Goal: Information Seeking & Learning: Compare options

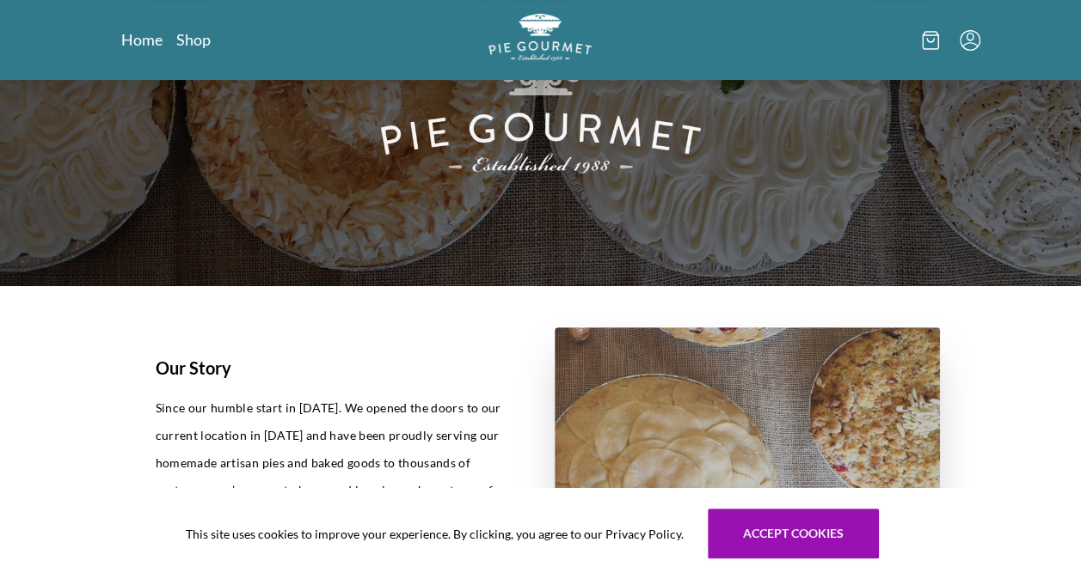
scroll to position [238, 0]
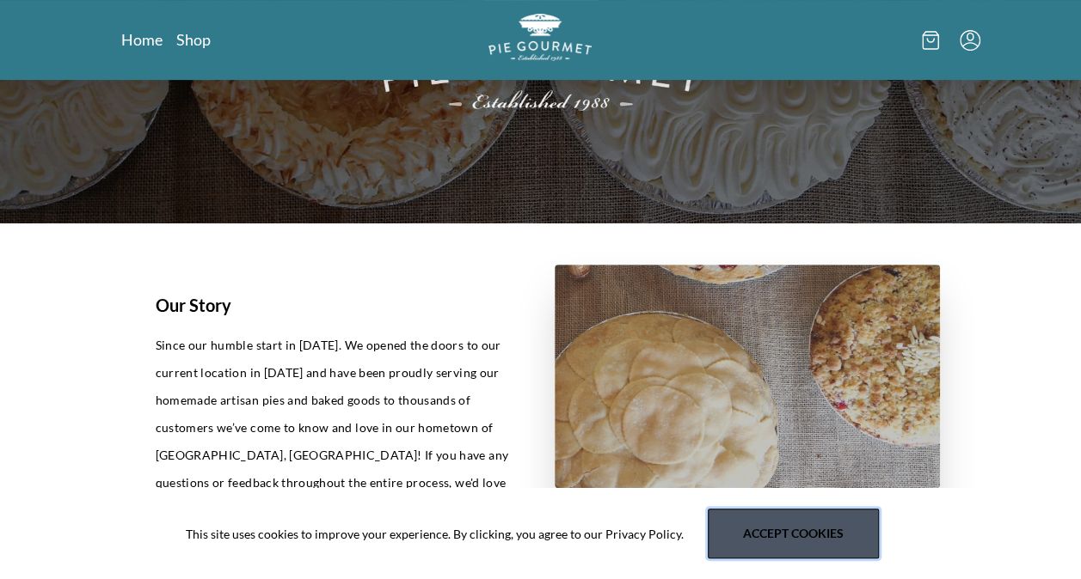
click at [791, 531] on button "Accept cookies" at bounding box center [792, 534] width 171 height 50
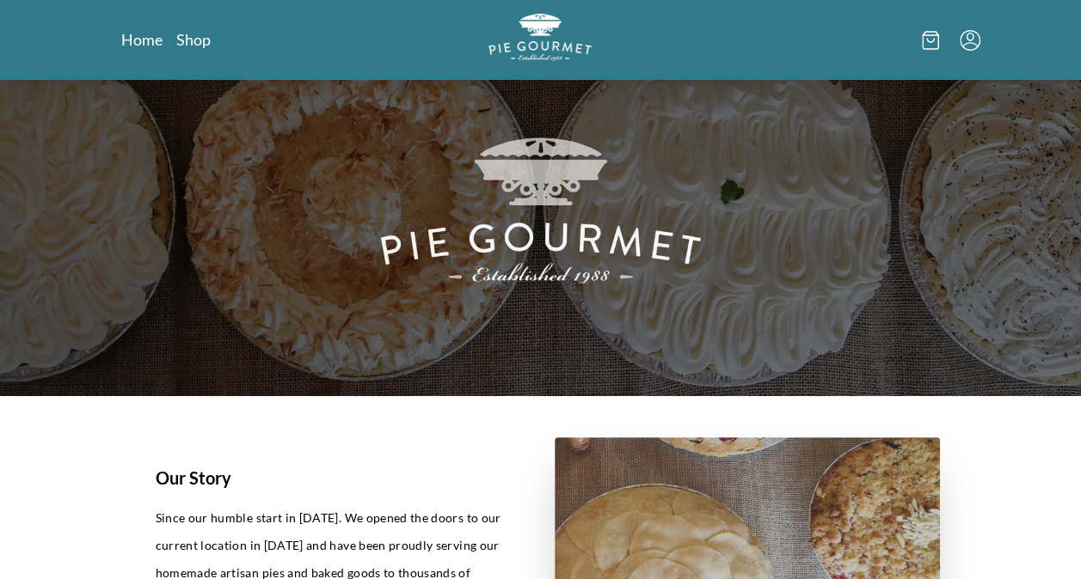
scroll to position [0, 0]
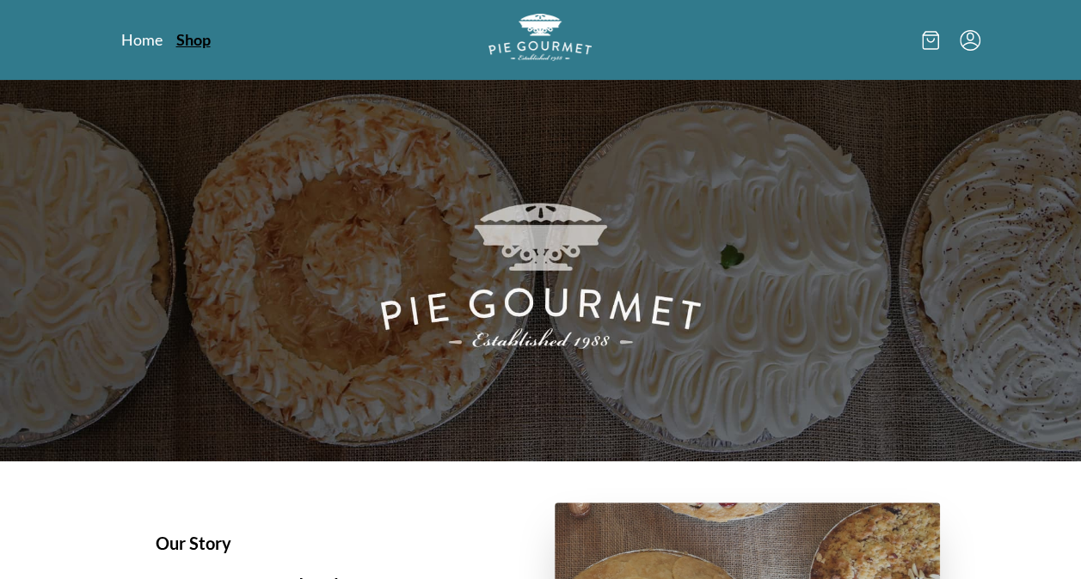
click at [205, 36] on link "Shop" at bounding box center [193, 39] width 34 height 21
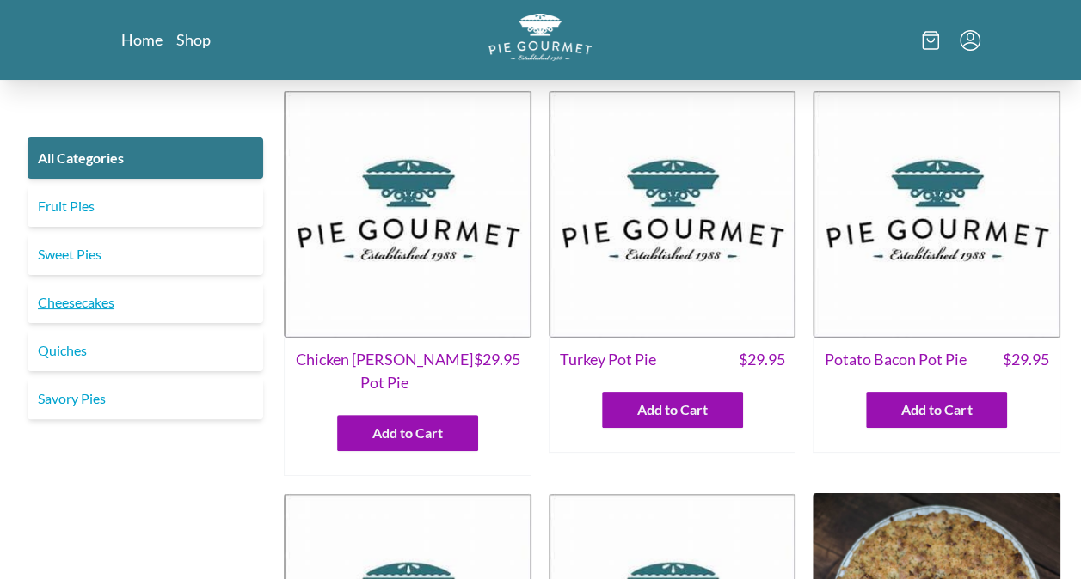
click at [95, 306] on link "Cheesecakes" at bounding box center [146, 302] width 236 height 41
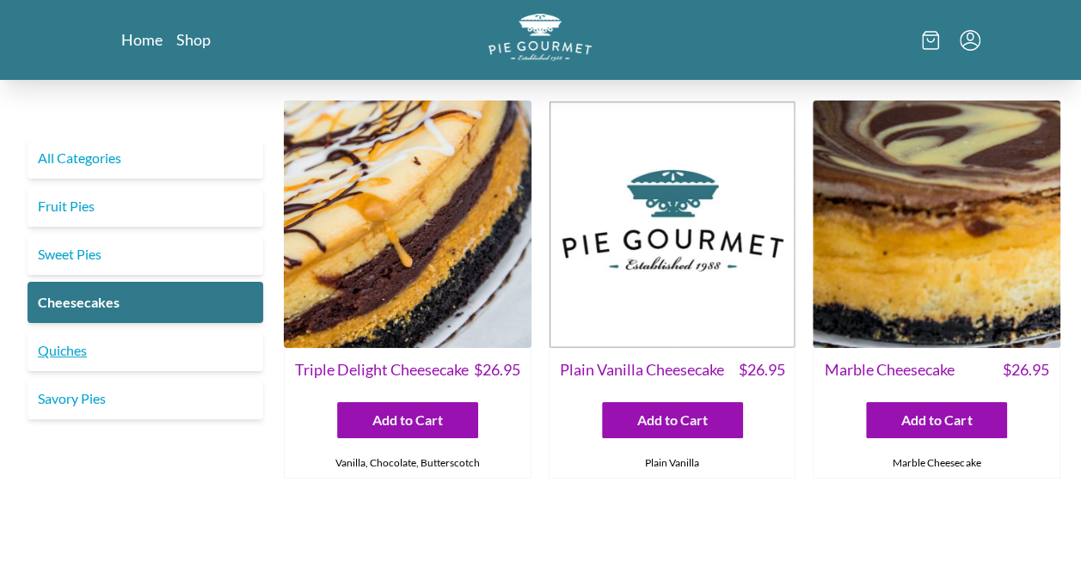
click at [89, 343] on link "Quiches" at bounding box center [146, 350] width 236 height 41
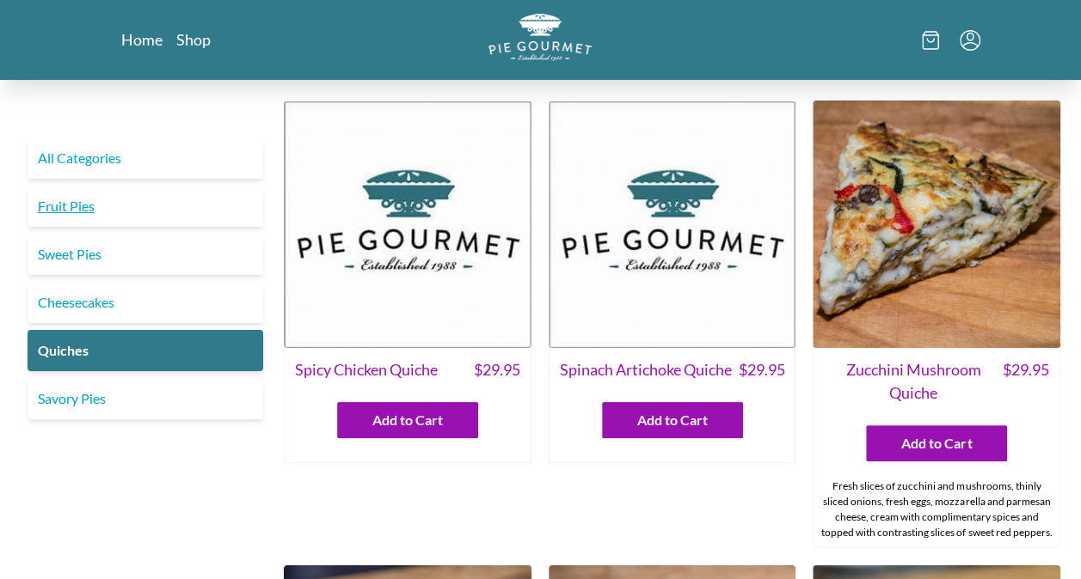
click at [74, 194] on link "Fruit Pies" at bounding box center [146, 206] width 236 height 41
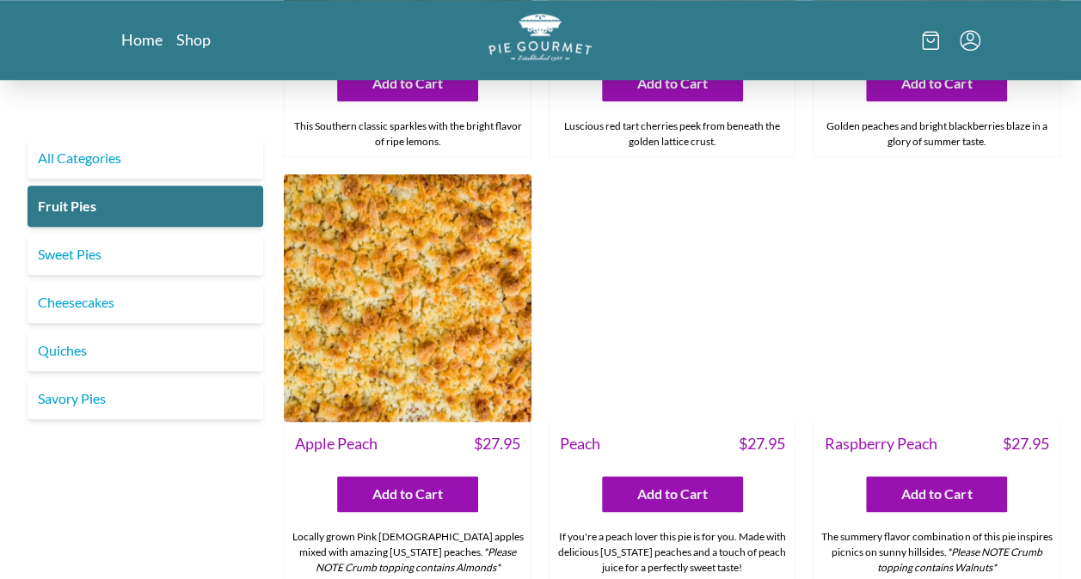
scroll to position [782, 0]
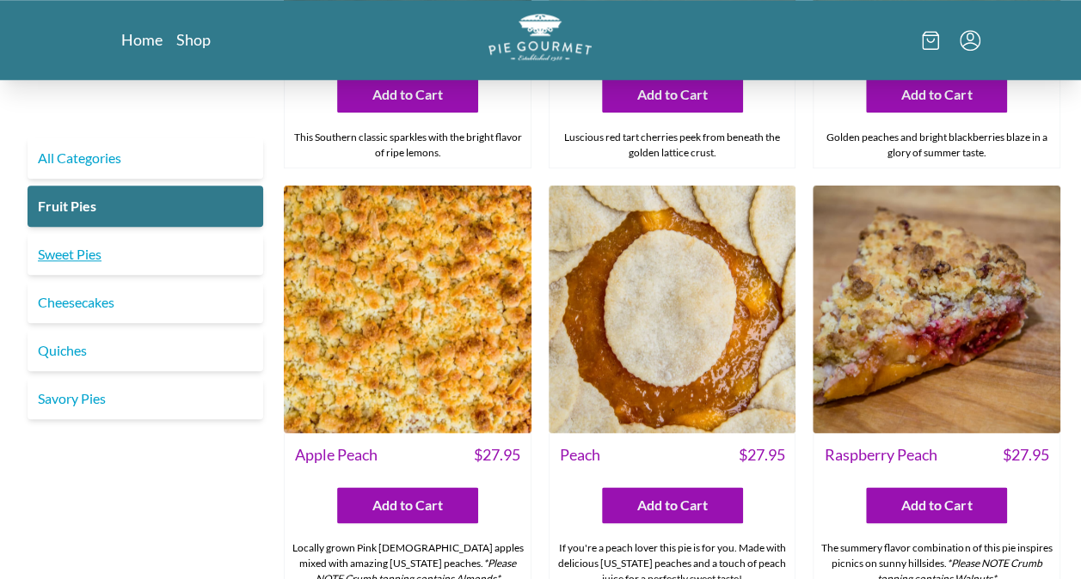
click at [81, 256] on link "Sweet Pies" at bounding box center [146, 254] width 236 height 41
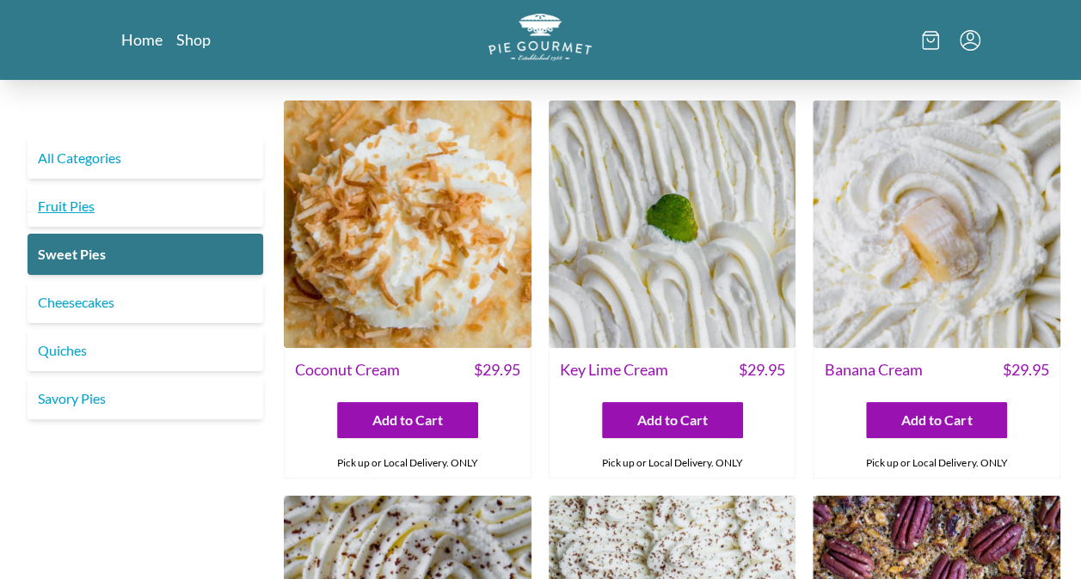
click at [93, 212] on link "Fruit Pies" at bounding box center [146, 206] width 236 height 41
